Goal: Information Seeking & Learning: Learn about a topic

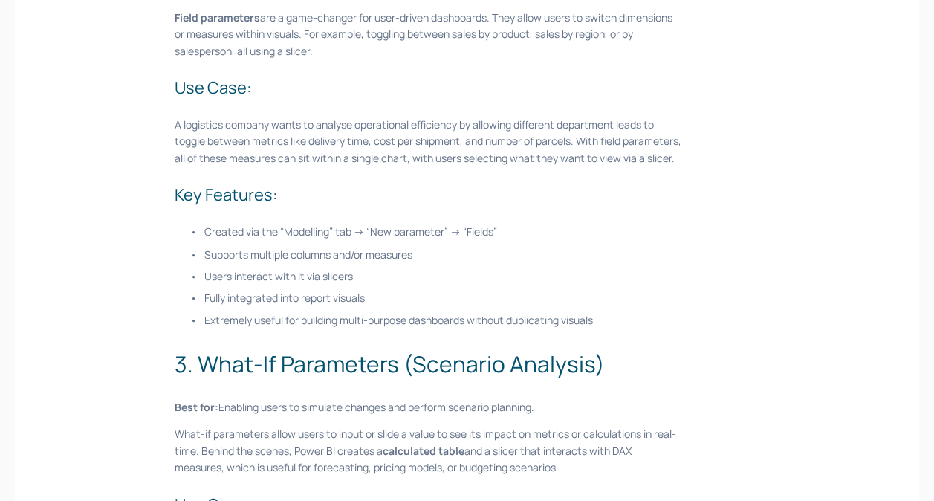
scroll to position [1162, 0]
click at [355, 288] on p "Fully integrated into report visuals" at bounding box center [443, 296] width 478 height 16
drag, startPoint x: 355, startPoint y: 288, endPoint x: 337, endPoint y: 288, distance: 18.6
click at [337, 288] on p "Fully integrated into report visuals" at bounding box center [443, 296] width 478 height 16
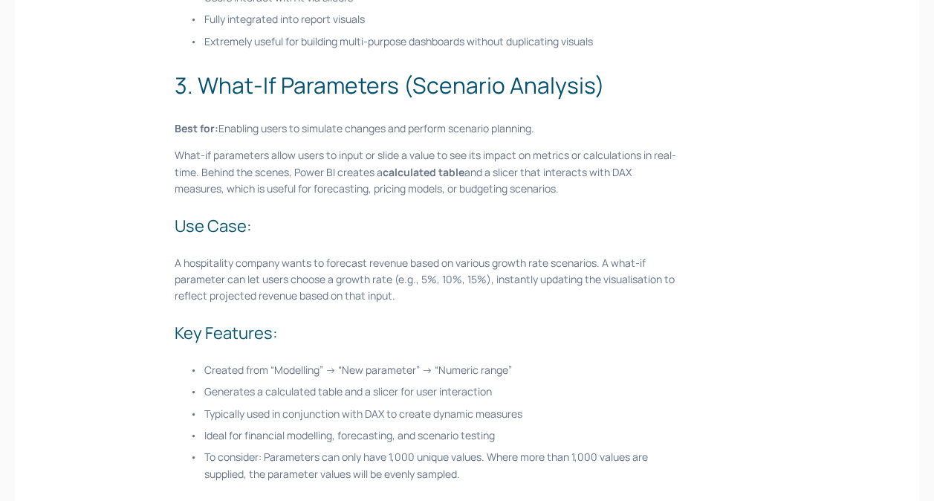
scroll to position [1440, 0]
drag, startPoint x: 434, startPoint y: 207, endPoint x: 386, endPoint y: 201, distance: 48.8
drag, startPoint x: 386, startPoint y: 201, endPoint x: 320, endPoint y: 186, distance: 66.9
click at [320, 186] on p "What-if parameters allow users to input or slide a value to see its impact on m…" at bounding box center [429, 171] width 508 height 50
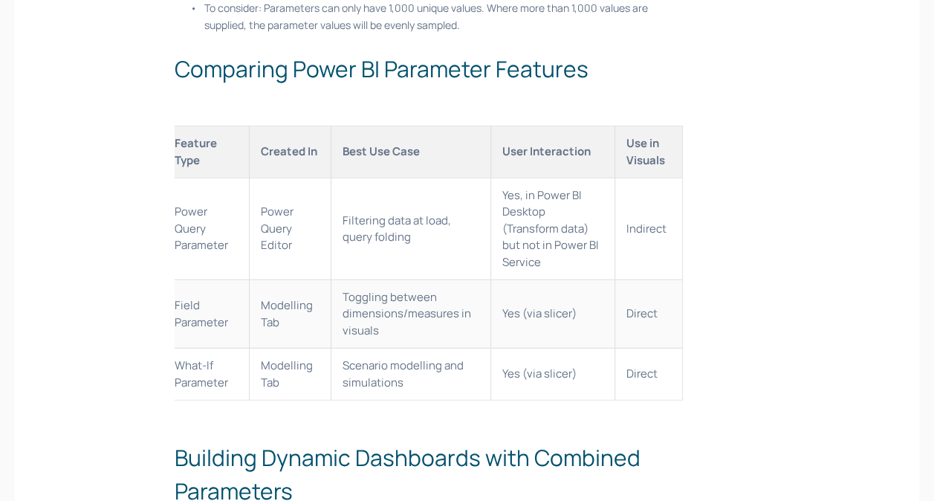
scroll to position [1857, 0]
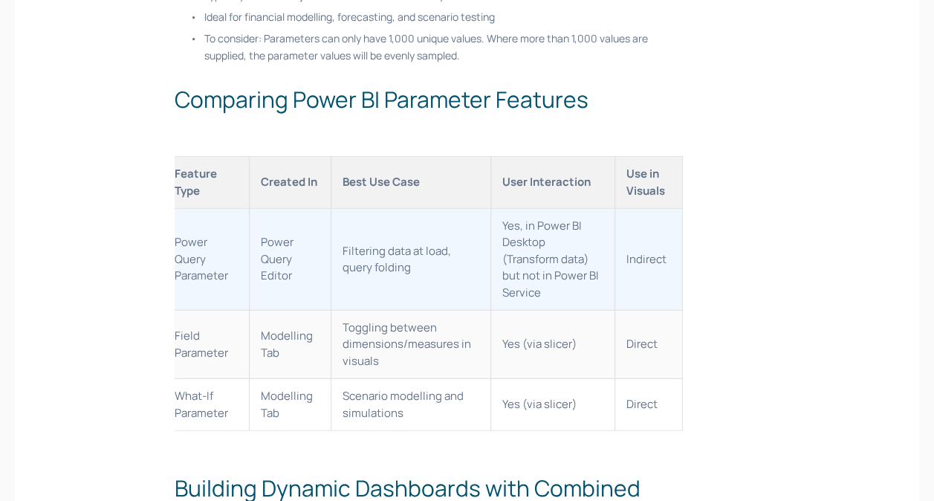
click at [527, 236] on td "Yes, in Power BI Desktop (Transform data) but not in Power BI Service" at bounding box center [552, 259] width 124 height 102
drag, startPoint x: 527, startPoint y: 236, endPoint x: 543, endPoint y: 252, distance: 22.6
click at [543, 252] on td "Yes, in Power BI Desktop (Transform data) but not in Power BI Service" at bounding box center [552, 259] width 124 height 102
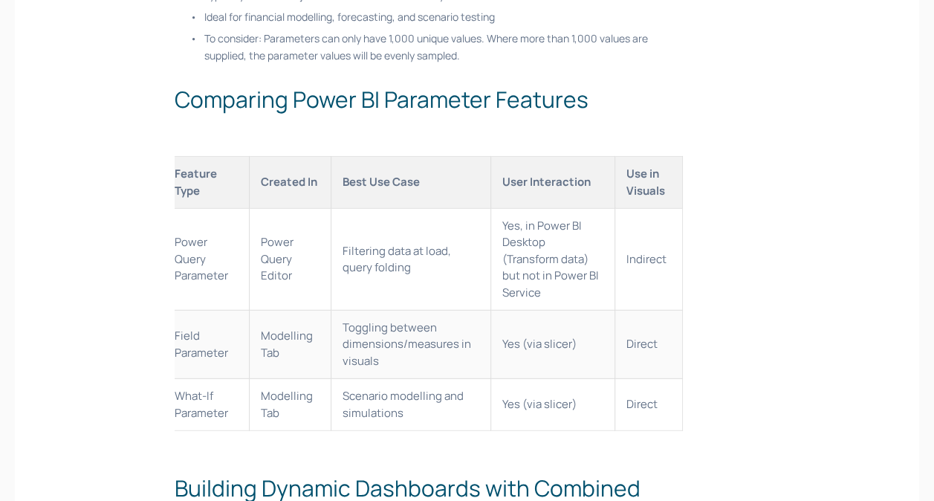
click at [381, 195] on th "Best Use Case" at bounding box center [411, 183] width 160 height 52
